Goal: Transaction & Acquisition: Purchase product/service

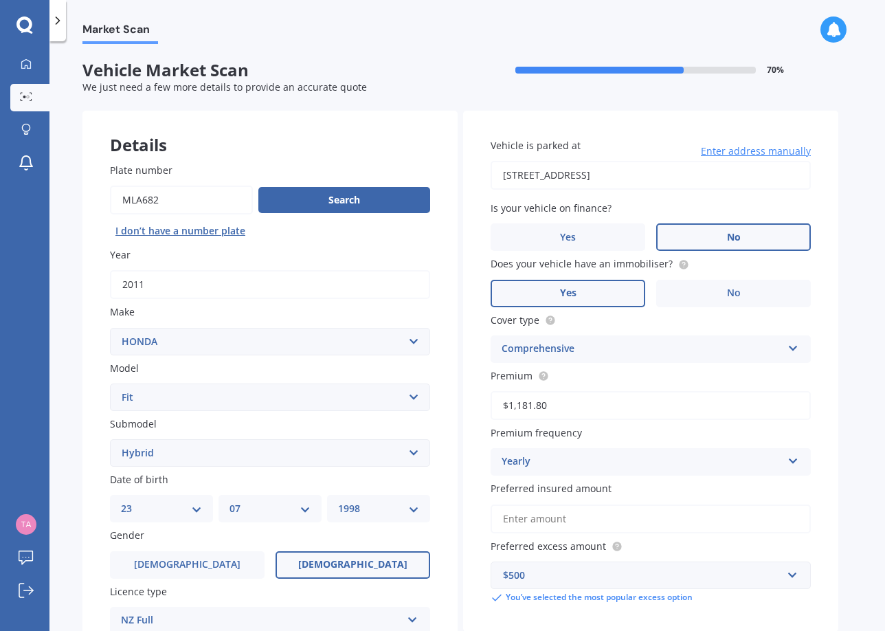
select select "HONDA"
select select "FIT"
select select "HYBRID"
select select "23"
select select "07"
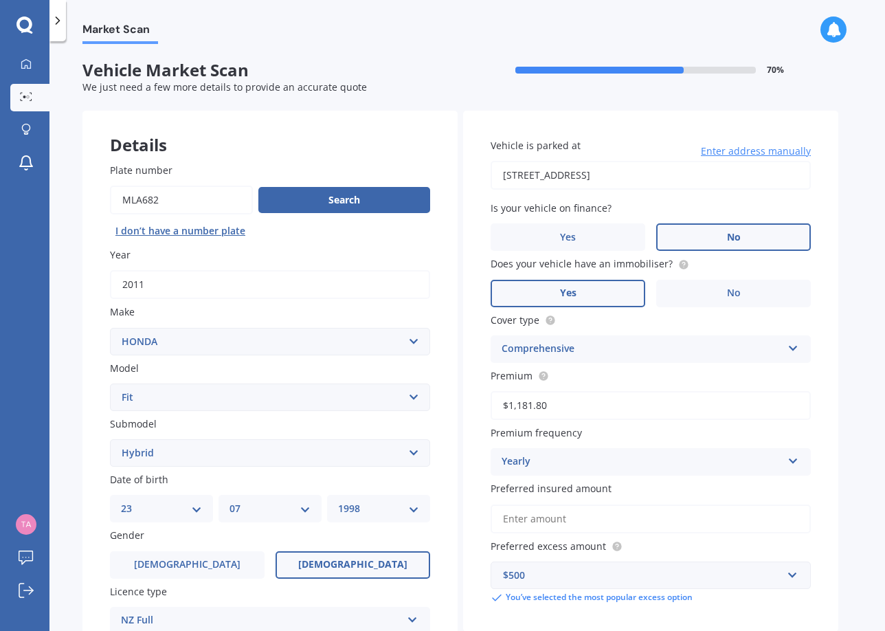
select select "1998"
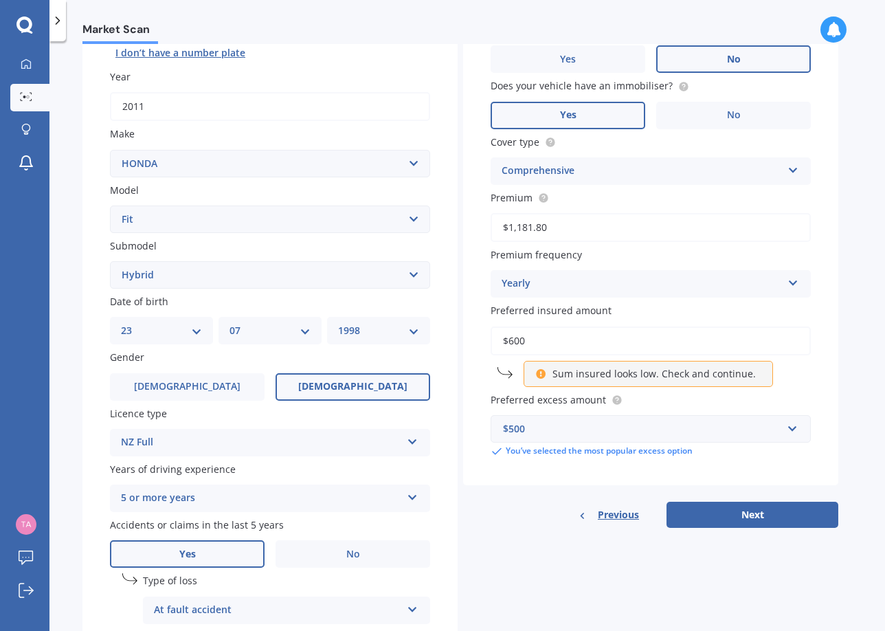
type input "$6,000"
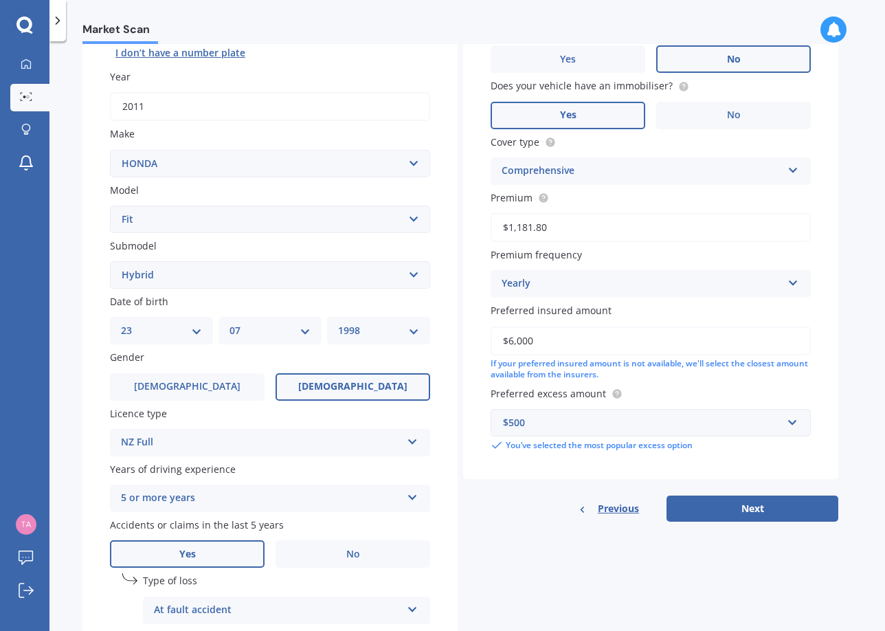
click at [652, 558] on div "Details Plate number Search I don’t have a number plate Year [DATE] Make Select…" at bounding box center [460, 338] width 756 height 811
click at [734, 509] on button "Next" at bounding box center [752, 508] width 172 height 26
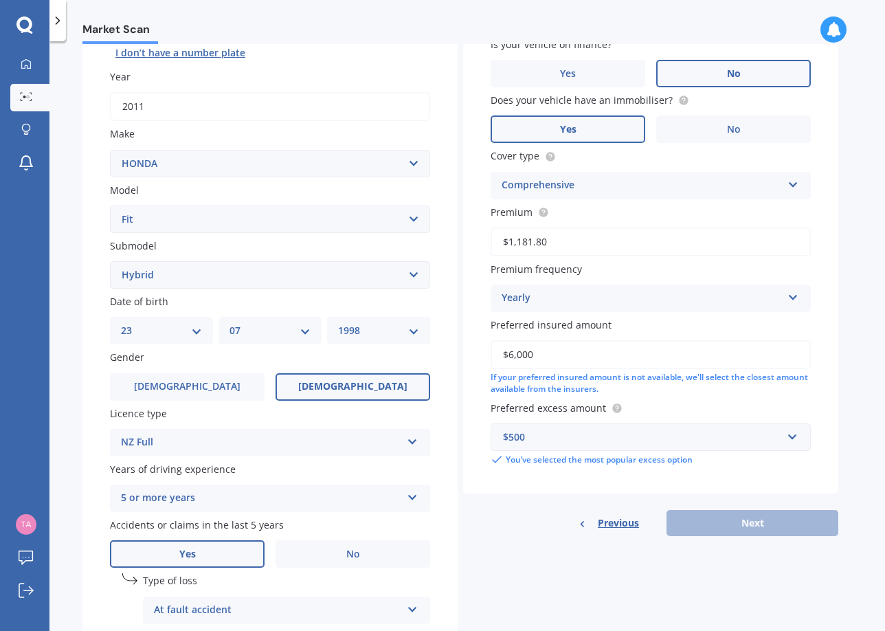
scroll to position [93, 0]
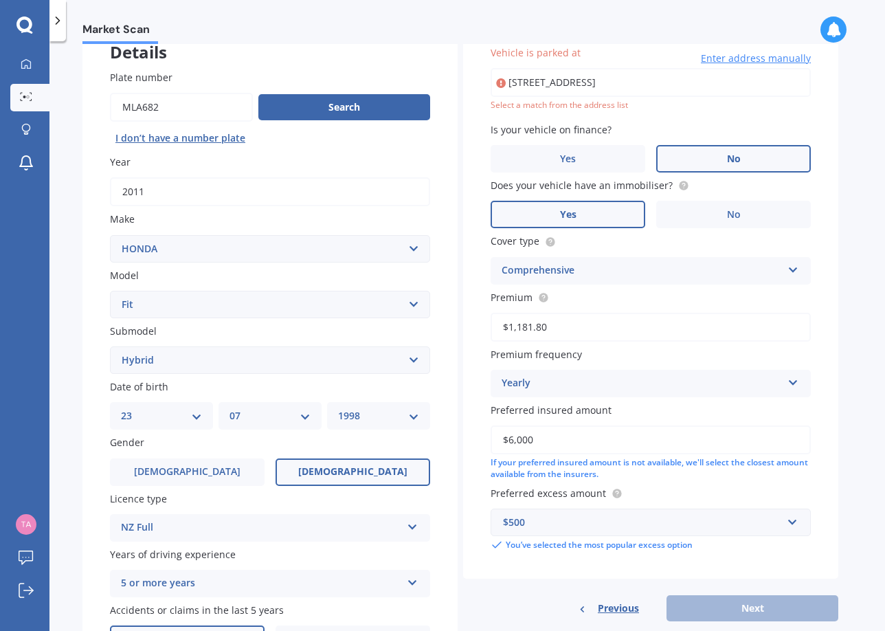
type input "[STREET_ADDRESS]"
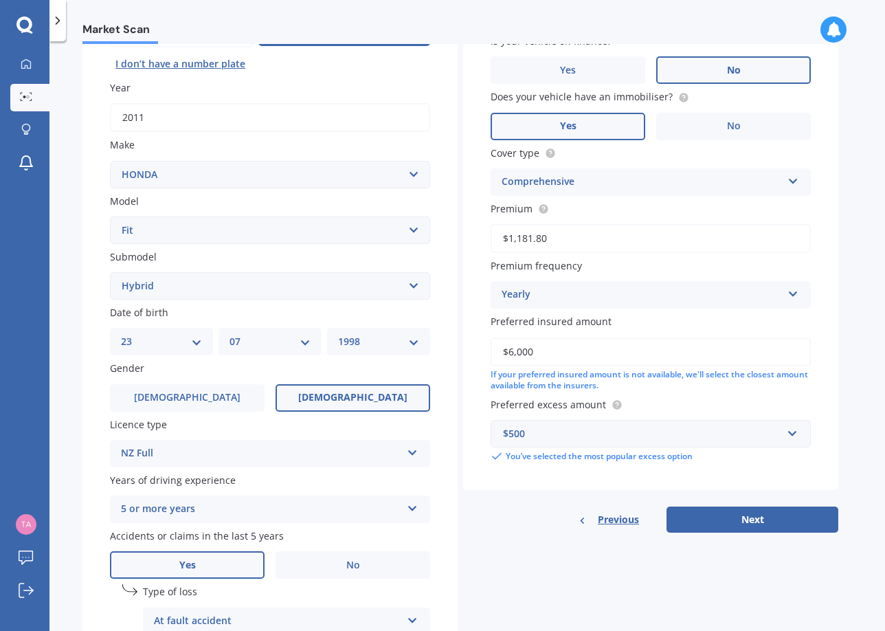
scroll to position [172, 0]
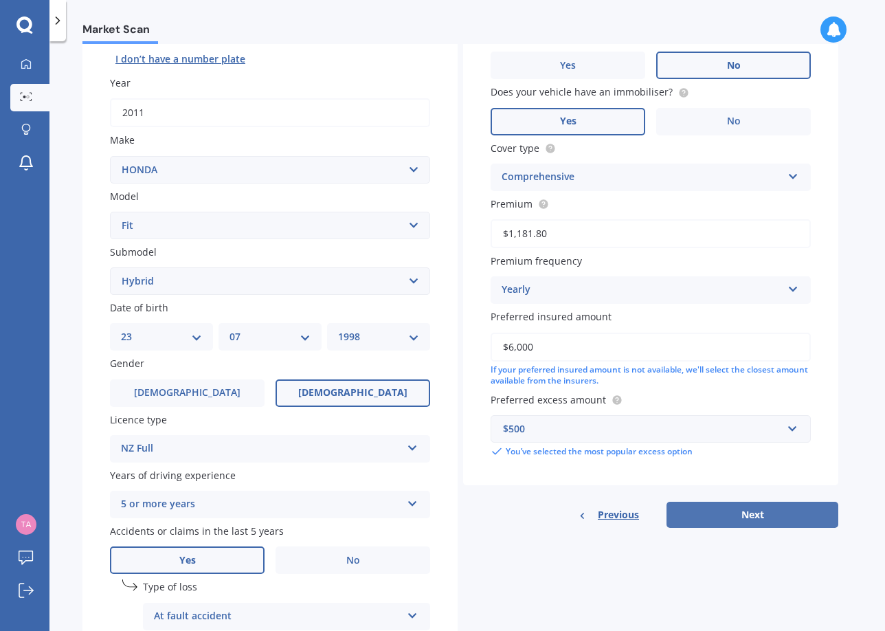
click at [756, 508] on button "Next" at bounding box center [752, 514] width 172 height 26
select select "23"
select select "07"
select select "1998"
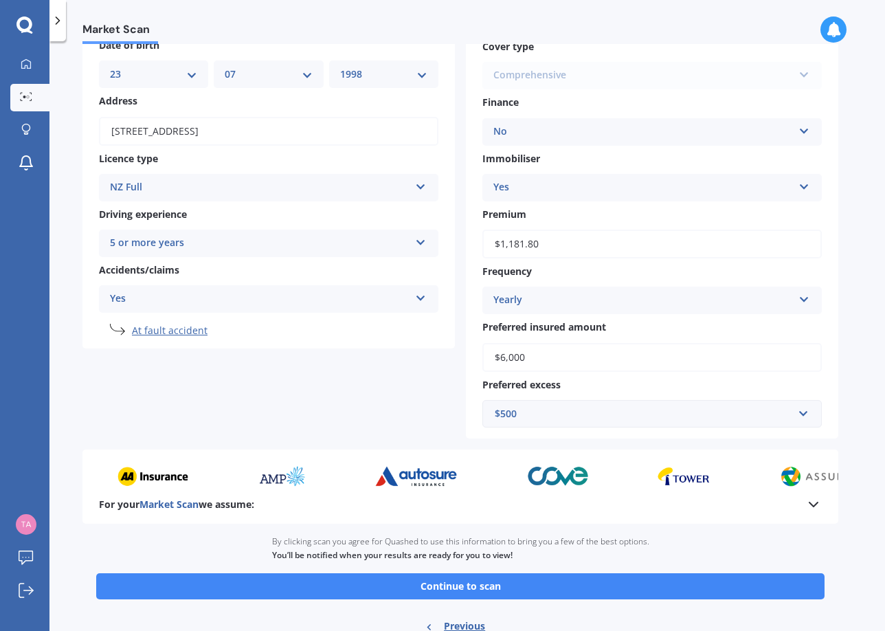
scroll to position [141, 0]
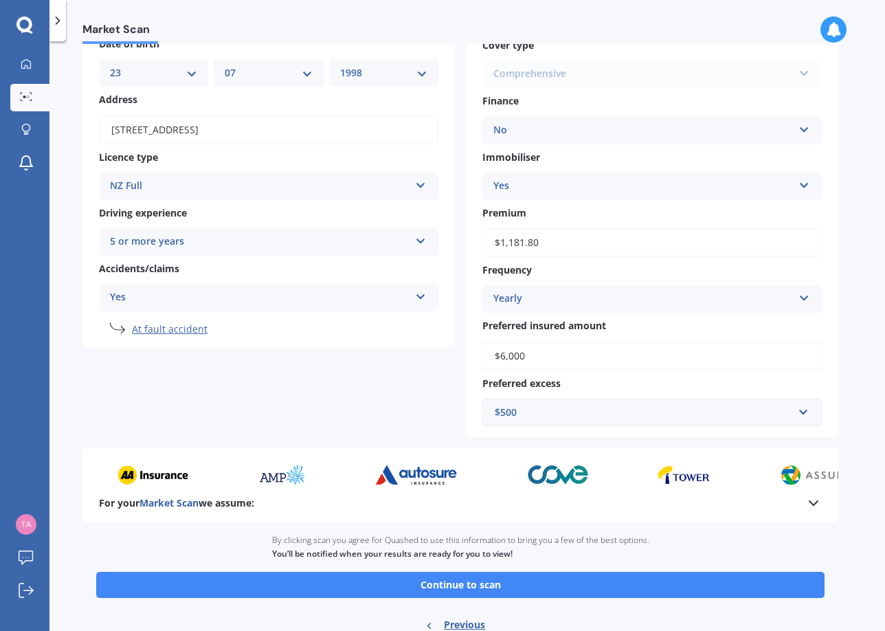
click at [813, 496] on icon at bounding box center [813, 503] width 16 height 16
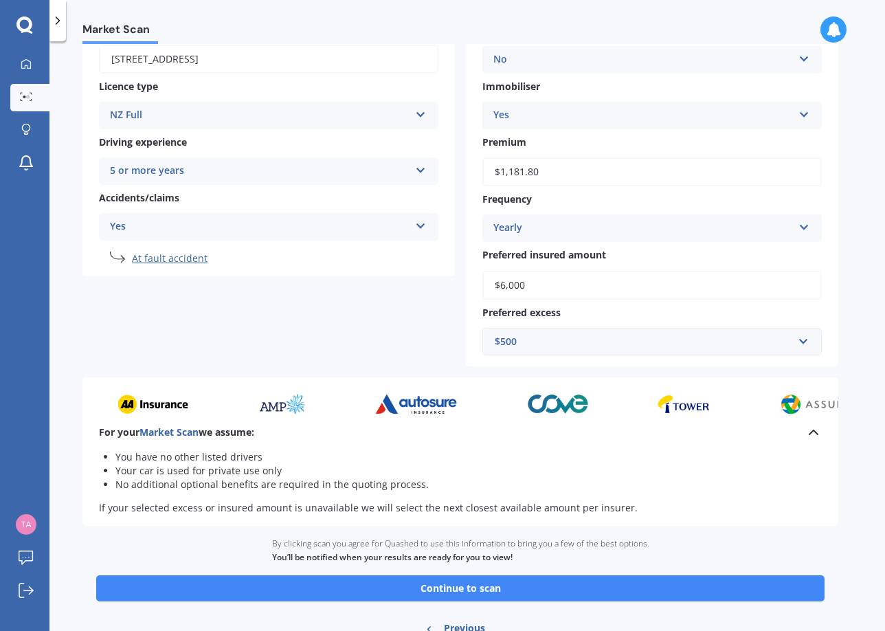
scroll to position [224, 0]
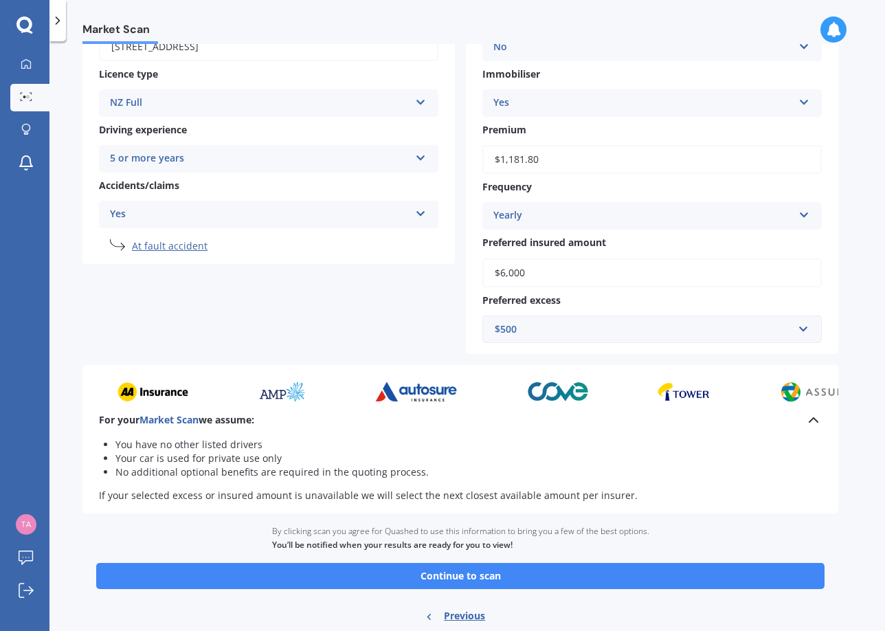
click at [166, 415] on span "Market Scan" at bounding box center [168, 419] width 59 height 13
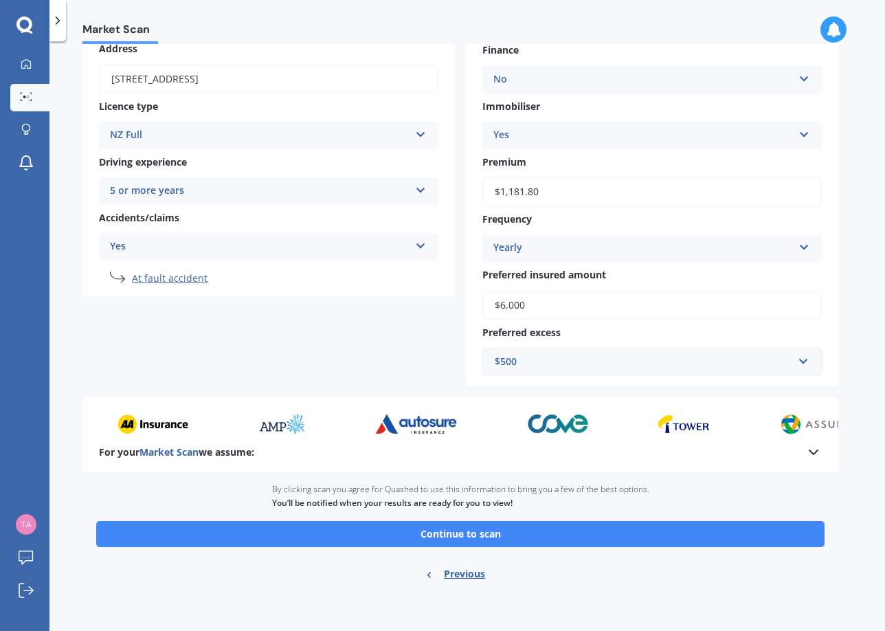
scroll to position [185, 0]
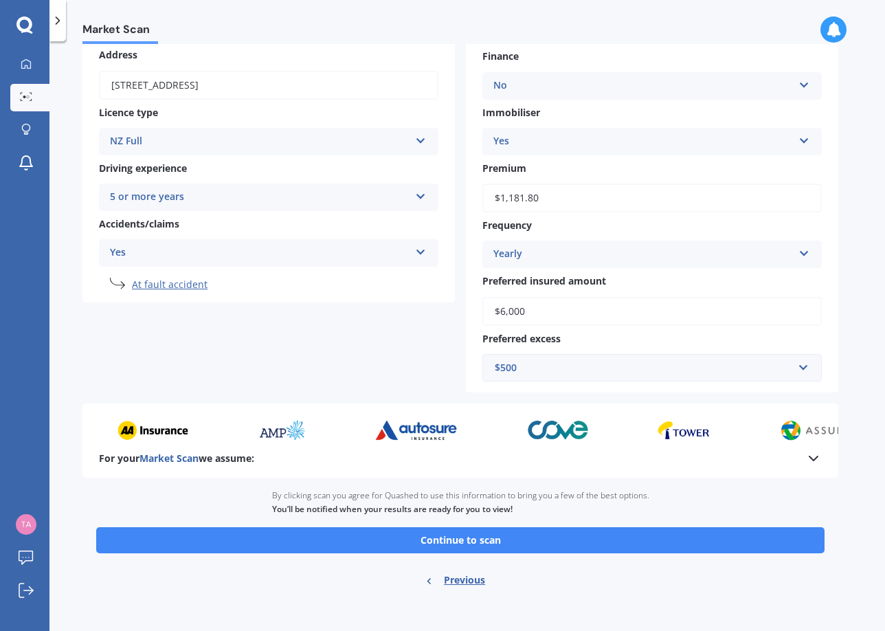
click at [174, 460] on div "For your Market Scan we assume:" at bounding box center [460, 458] width 723 height 16
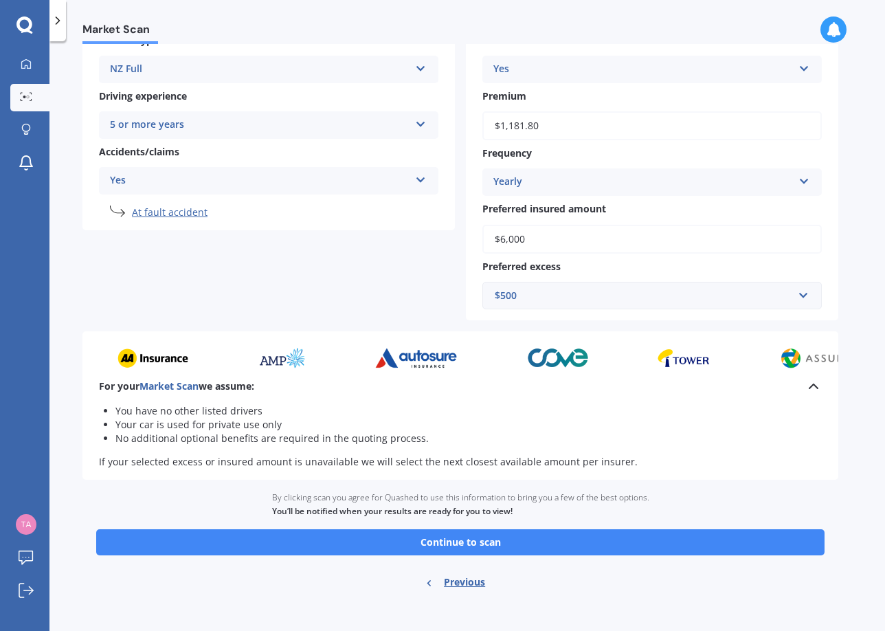
scroll to position [257, 0]
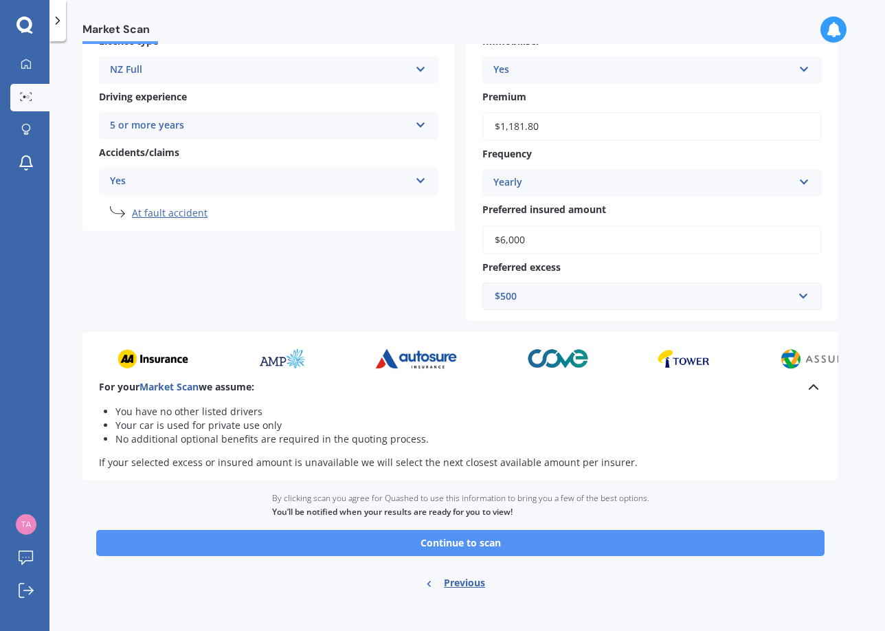
click at [238, 530] on button "Continue to scan" at bounding box center [460, 543] width 728 height 26
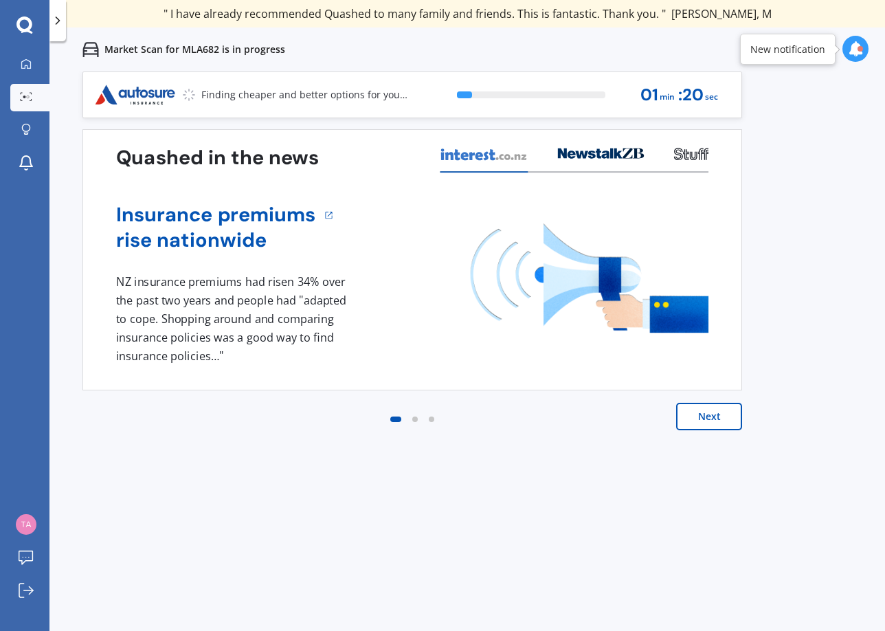
click at [717, 412] on button "Next" at bounding box center [709, 416] width 66 height 27
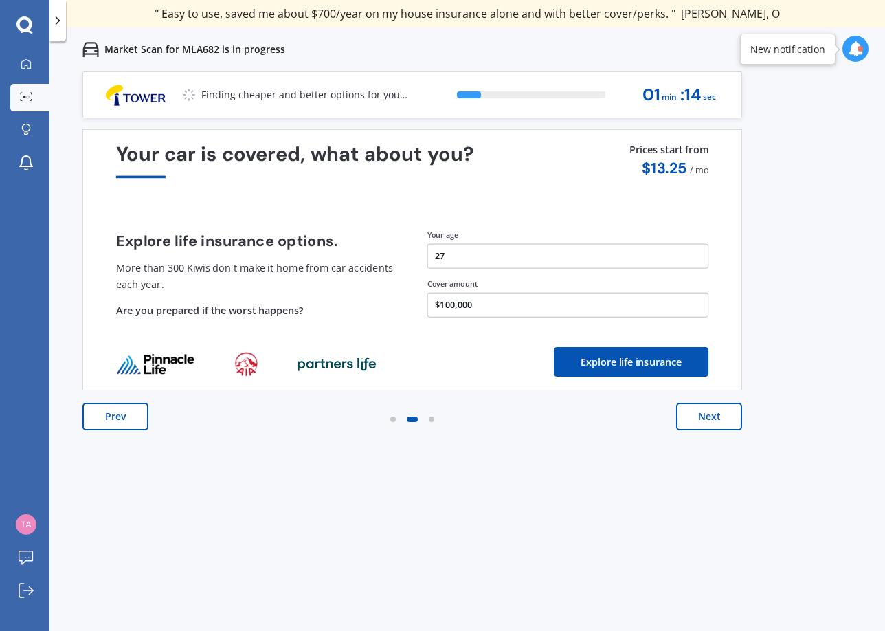
click at [717, 413] on button "Next" at bounding box center [709, 416] width 66 height 27
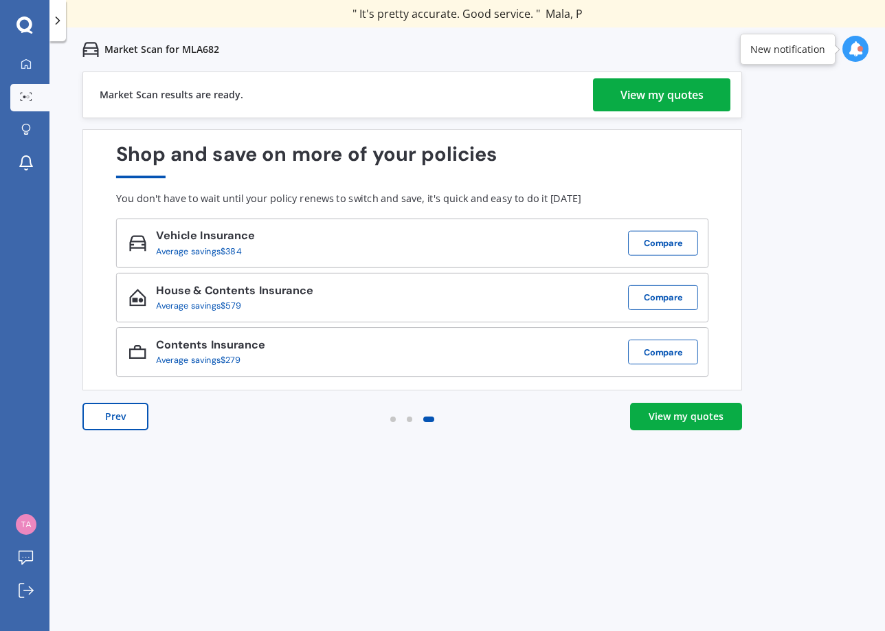
click at [663, 102] on div "View my quotes" at bounding box center [661, 94] width 83 height 33
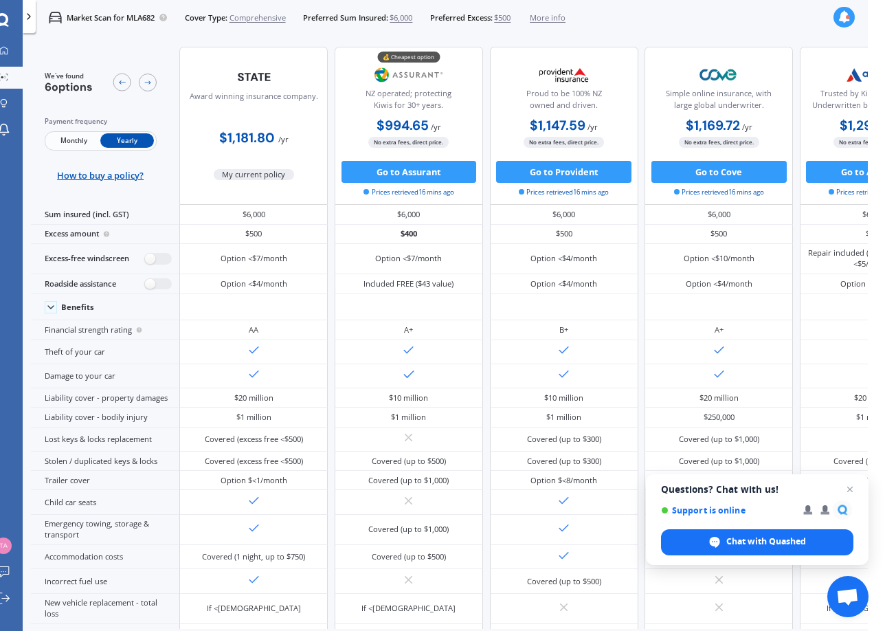
click at [65, 137] on span "Monthly" at bounding box center [74, 140] width 54 height 14
click at [120, 138] on span "Yearly" at bounding box center [127, 140] width 54 height 14
click at [81, 136] on span "Monthly" at bounding box center [74, 140] width 54 height 14
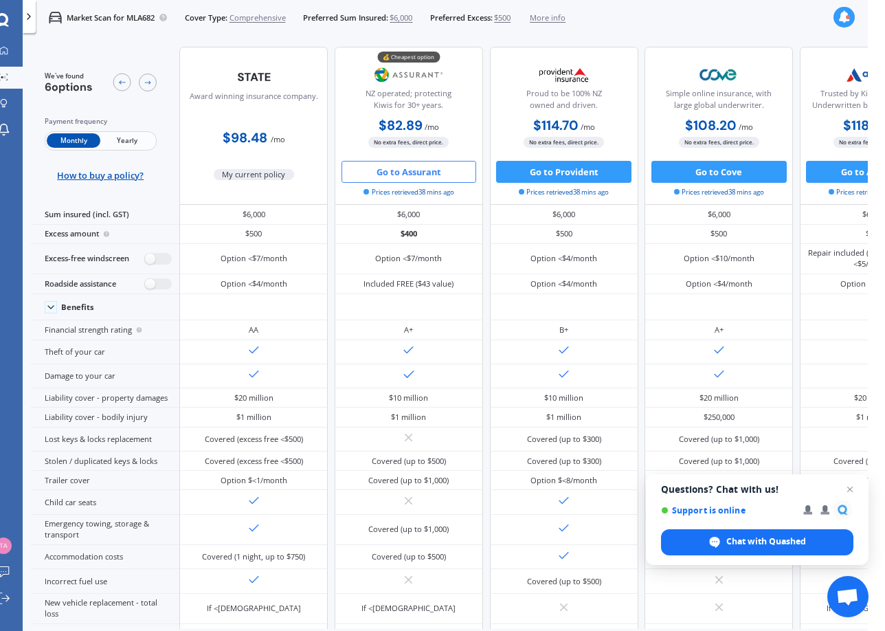
click at [407, 172] on button "Go to Assurant" at bounding box center [408, 172] width 135 height 22
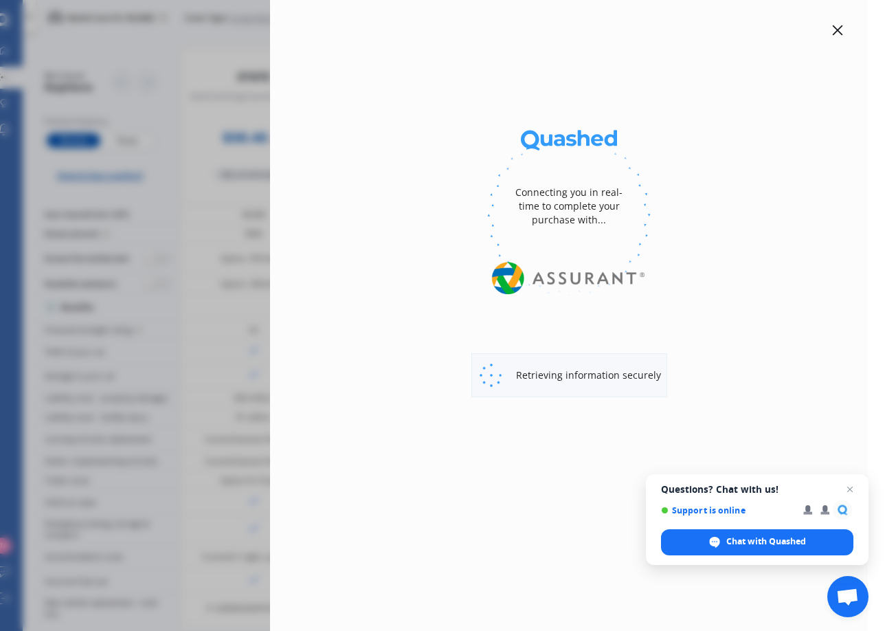
select select "Monthly"
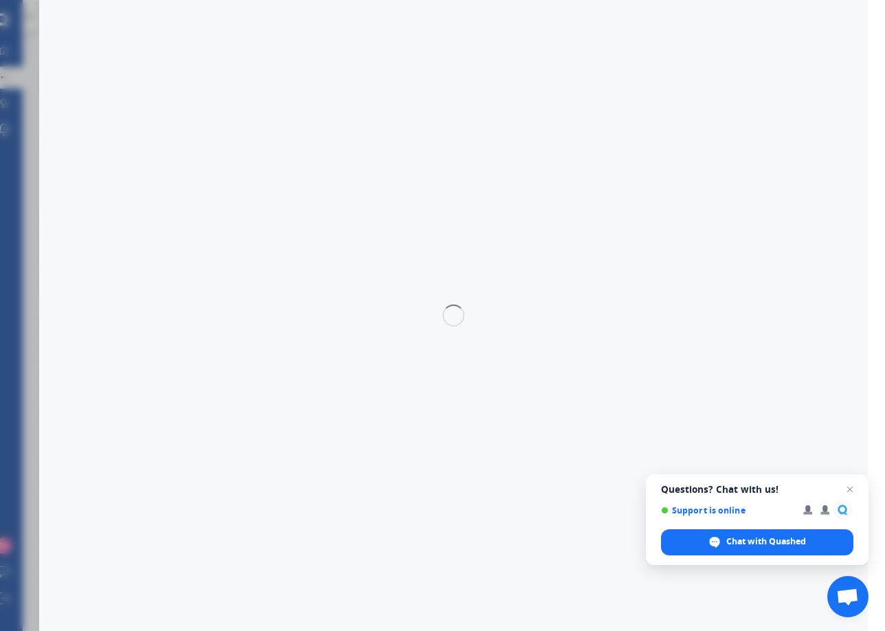
select select "full"
select select "0"
select select "Waitakere"
select select "HONDA"
select select "FIT"
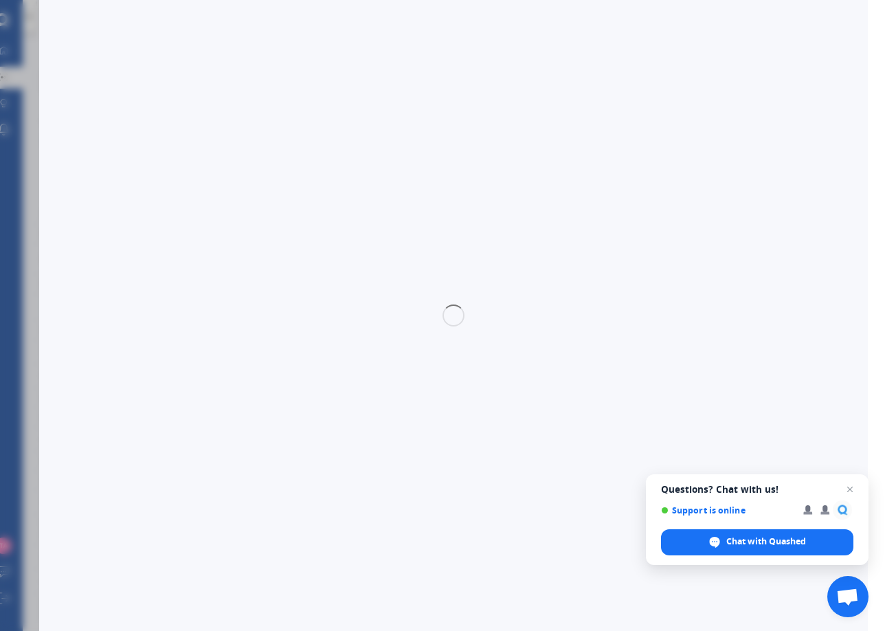
select select "HYBRID"
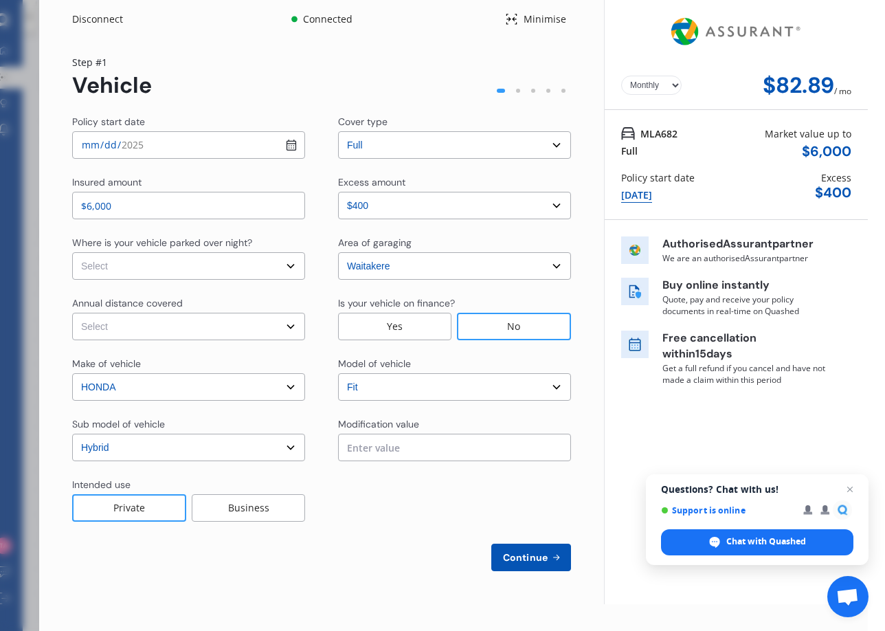
click at [541, 549] on button "Continue" at bounding box center [531, 556] width 80 height 27
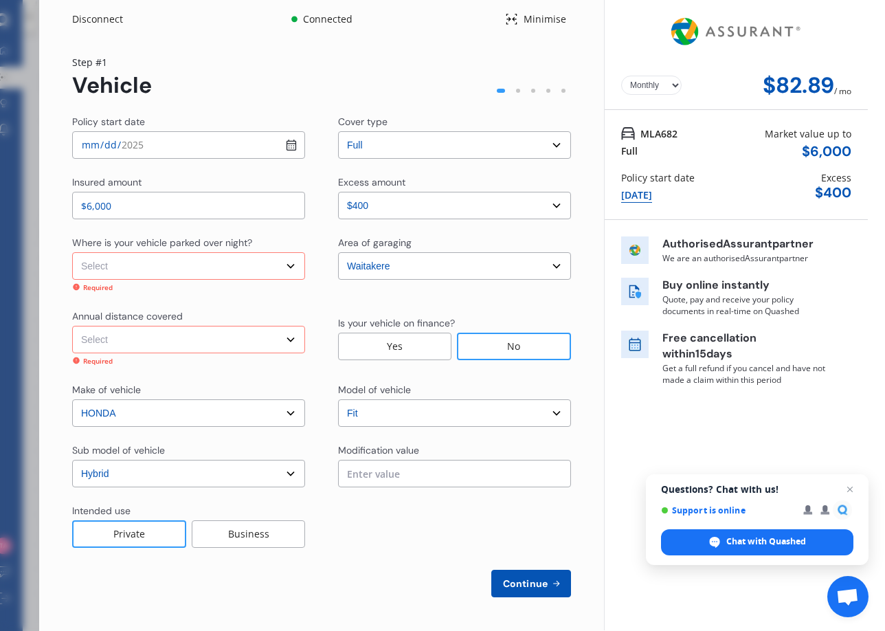
select select "15000"
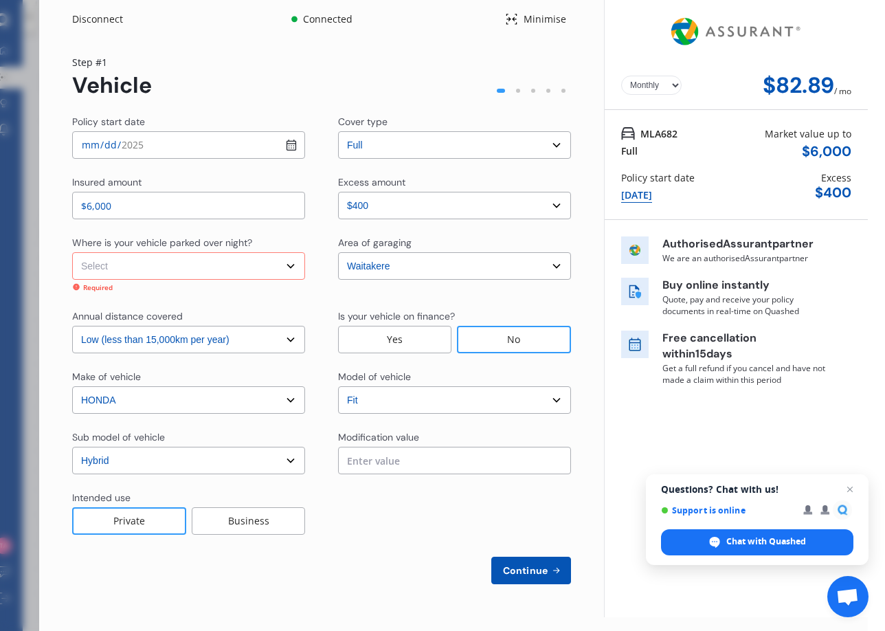
select select "On own property"
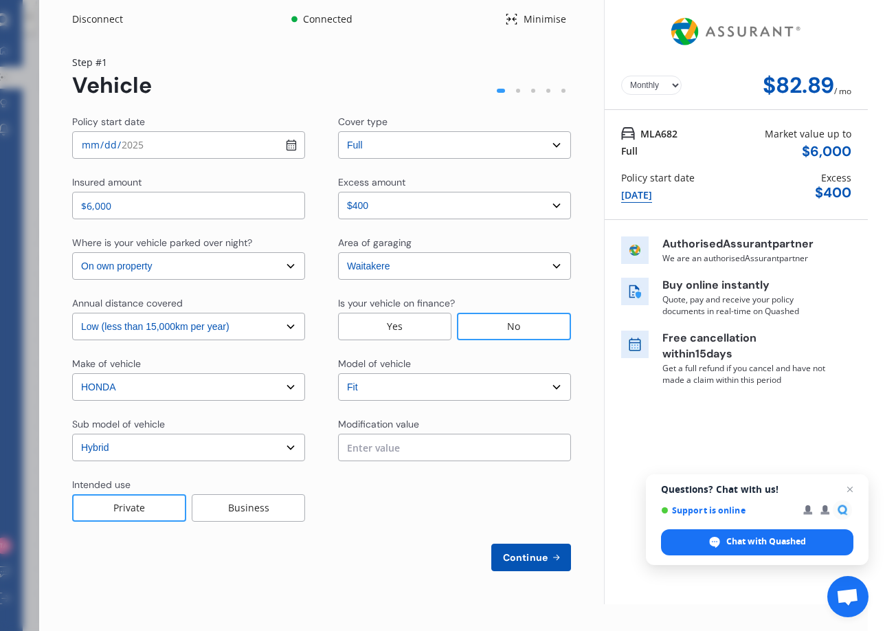
click at [527, 552] on span "Continue" at bounding box center [525, 557] width 50 height 11
select select "Miss"
select select "23"
select select "07"
select select "1998"
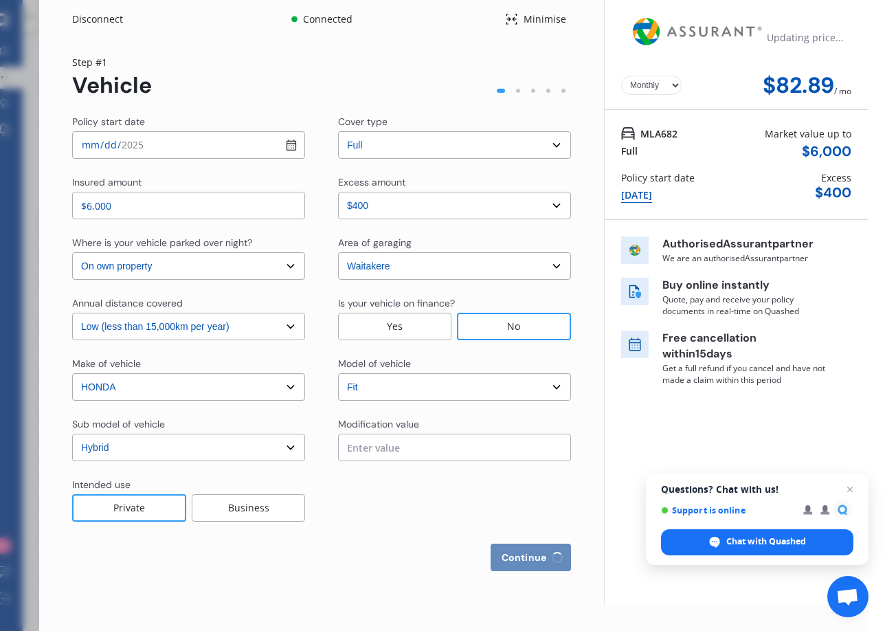
select select "full"
select select "more than 4 years"
select select "[GEOGRAPHIC_DATA]"
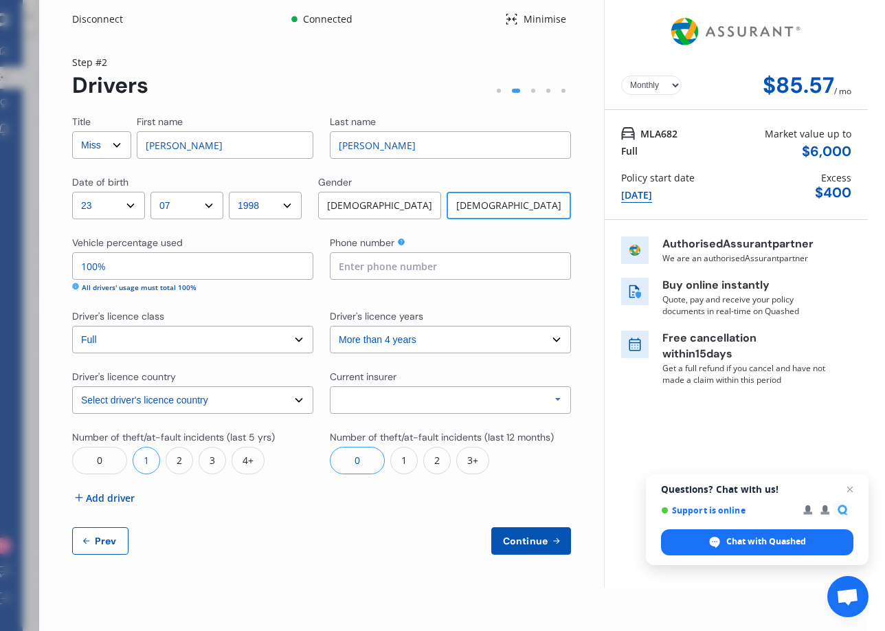
click at [109, 530] on button "Prev" at bounding box center [100, 540] width 56 height 27
select select "full"
select select "0"
select select "On own property"
select select "Waitakere"
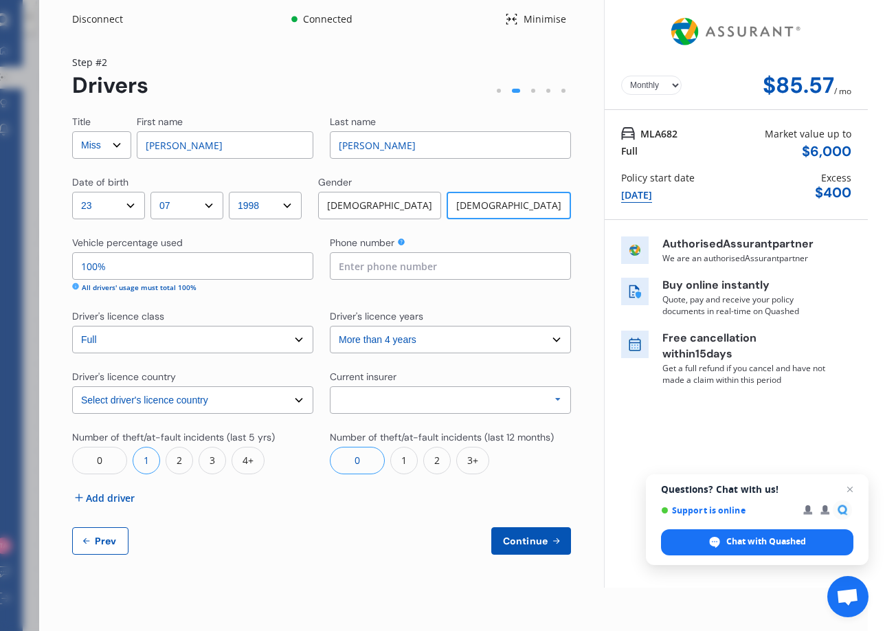
select select "15000"
select select "HONDA"
select select "FIT"
select select "HYBRID"
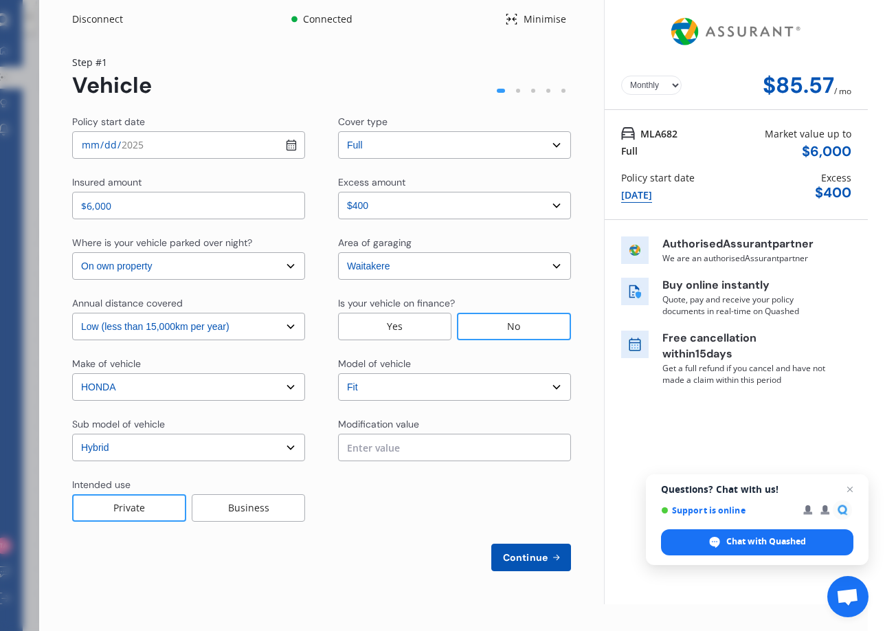
click at [108, 535] on div "Policy start date [DATE] Cover type Select cover type 3rd Party 3rd Party Fire …" at bounding box center [321, 343] width 499 height 456
click at [91, 22] on div "Disconnect" at bounding box center [105, 19] width 66 height 14
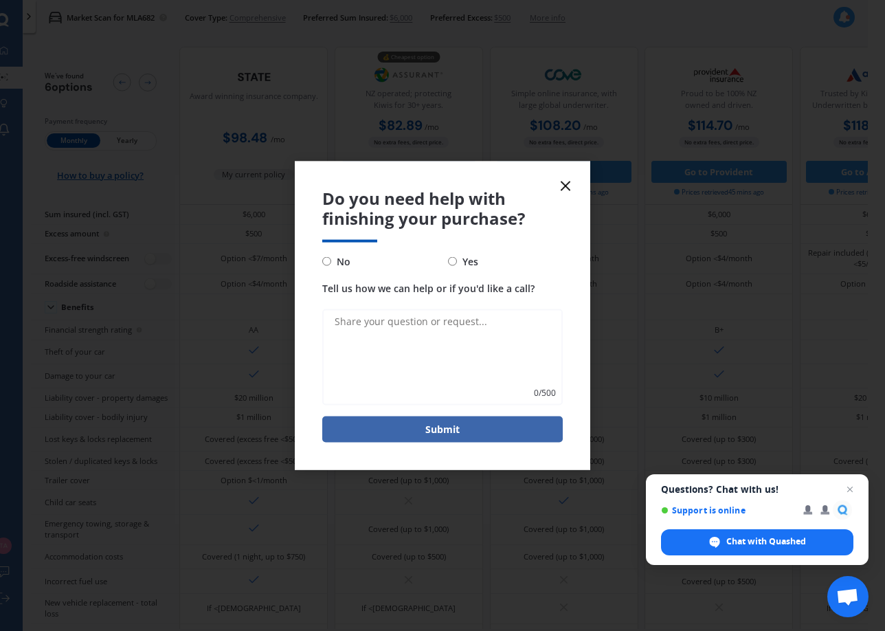
click at [26, 60] on div "Do you need help with finishing your purchase? No Yes Tell us how we can help o…" at bounding box center [442, 315] width 885 height 631
click at [564, 184] on icon at bounding box center [565, 186] width 16 height 16
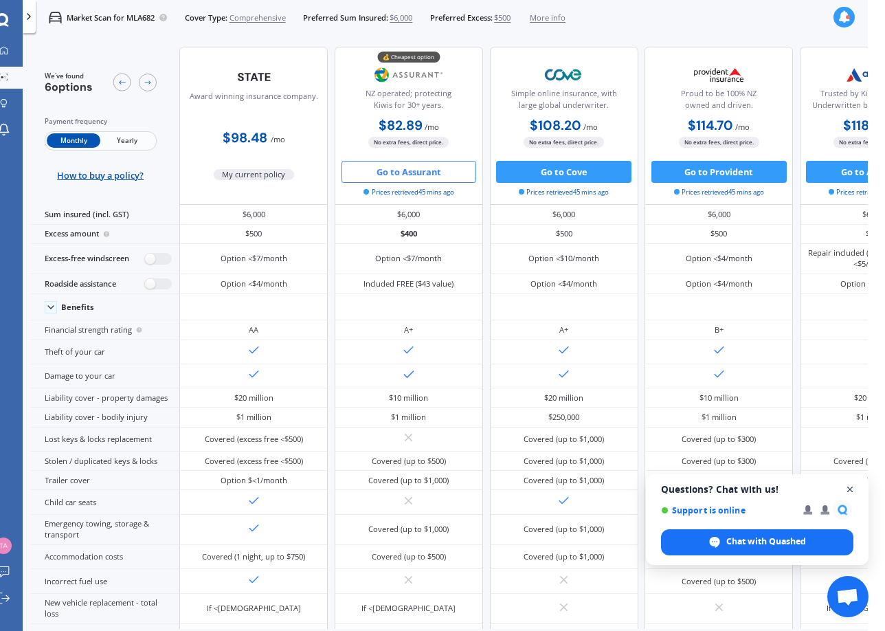
click at [853, 492] on span "Close chat" at bounding box center [849, 489] width 17 height 17
